Goal: Contribute content: Add original content to the website for others to see

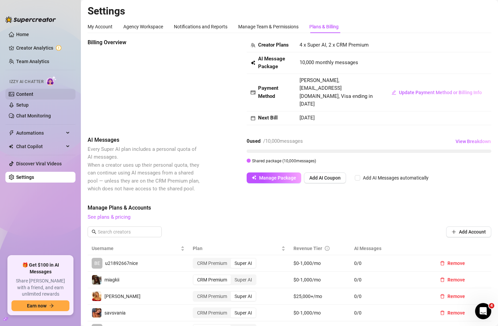
click at [33, 94] on link "Content" at bounding box center [24, 93] width 17 height 5
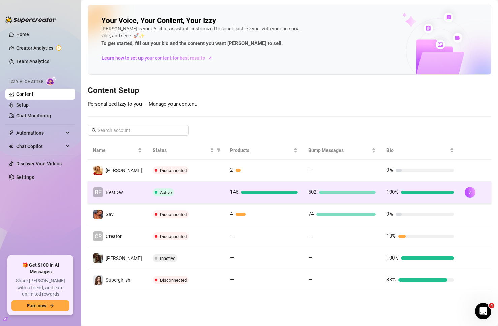
click at [121, 189] on span "BestDev" at bounding box center [114, 191] width 17 height 5
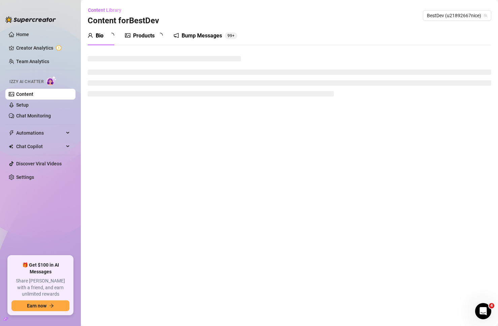
click at [150, 35] on div "Products" at bounding box center [144, 36] width 22 height 8
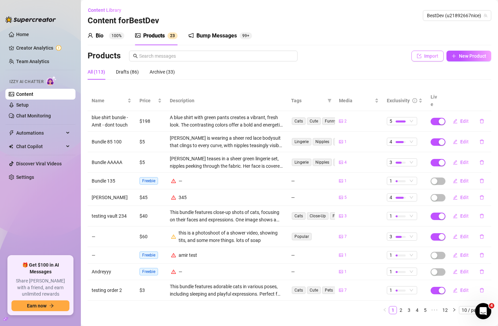
click at [417, 55] on button "Import" at bounding box center [428, 56] width 32 height 11
type textarea "Type your message here..."
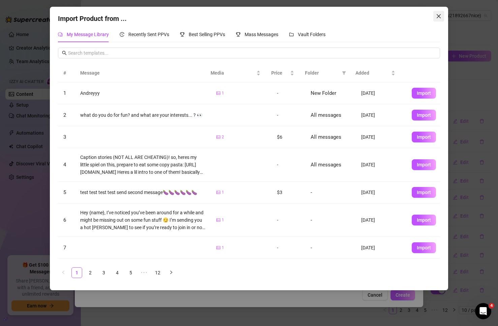
click at [441, 18] on icon "close" at bounding box center [438, 15] width 5 height 5
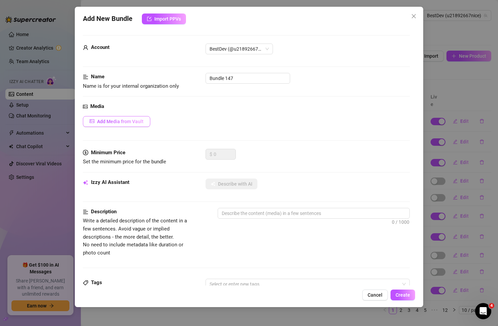
click at [141, 122] on span "Add Media from Vault" at bounding box center [120, 121] width 47 height 5
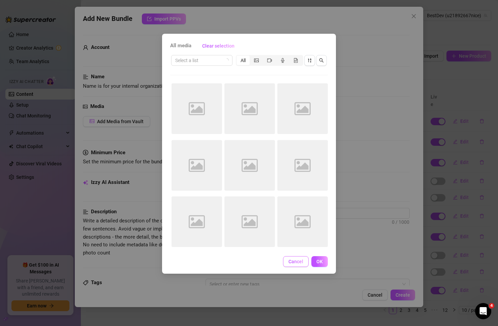
click at [293, 261] on span "Cancel" at bounding box center [296, 261] width 15 height 5
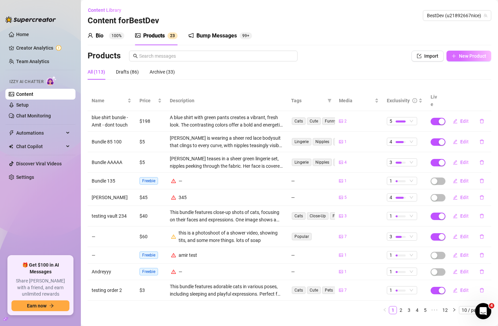
click at [469, 58] on span "New Product" at bounding box center [472, 55] width 27 height 5
type textarea "Type your message here..."
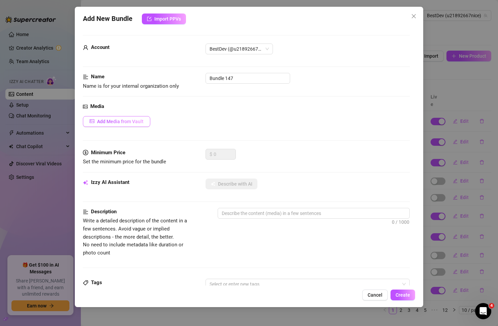
click at [126, 121] on span "Add Media from Vault" at bounding box center [120, 121] width 47 height 5
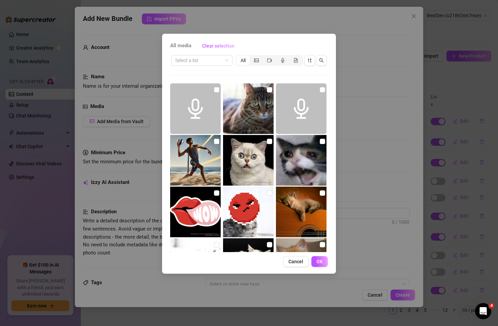
click at [388, 140] on div "All media Clear selection Select a list All Cancel OK" at bounding box center [249, 163] width 498 height 326
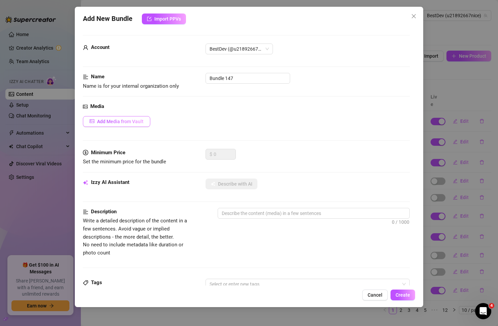
click at [134, 118] on button "Add Media from Vault" at bounding box center [116, 121] width 67 height 11
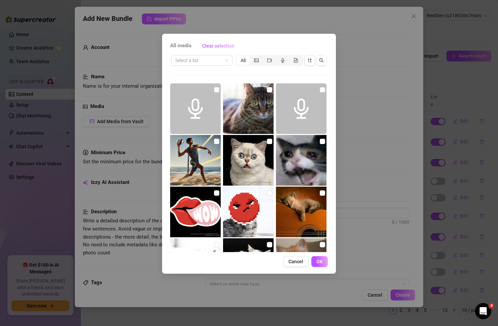
click at [358, 152] on div "All media Clear selection Select a list All Cancel OK" at bounding box center [249, 163] width 498 height 326
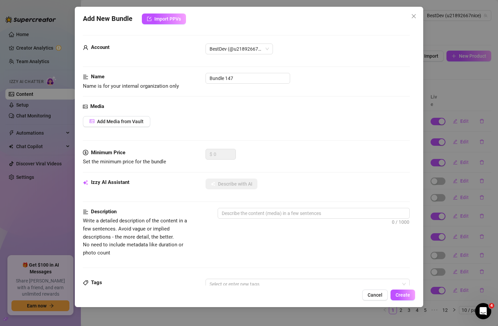
click at [118, 129] on div "Media Add Media from Vault" at bounding box center [246, 125] width 327 height 46
click at [118, 121] on span "Add Media from Vault" at bounding box center [120, 121] width 47 height 5
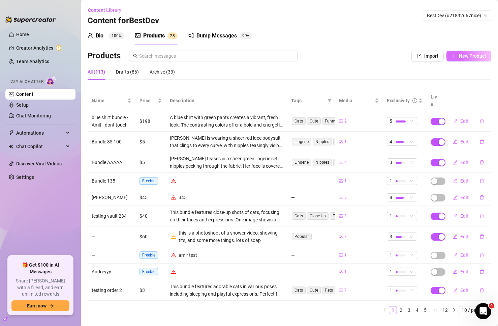
click at [455, 60] on button "New Product" at bounding box center [469, 56] width 45 height 11
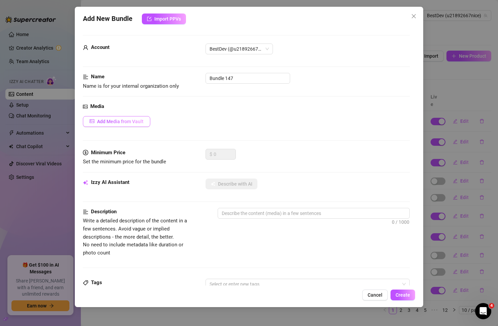
click at [132, 116] on button "Add Media from Vault" at bounding box center [116, 121] width 67 height 11
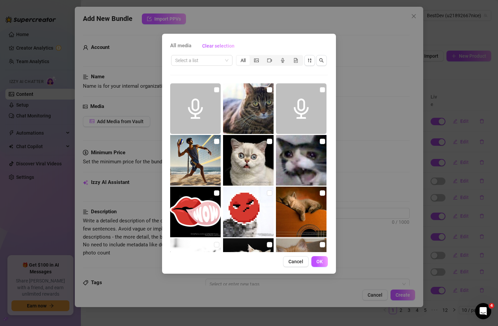
click at [379, 85] on div "All media Clear selection Select a list All Cancel OK" at bounding box center [249, 163] width 498 height 326
